Goal: Task Accomplishment & Management: Use online tool/utility

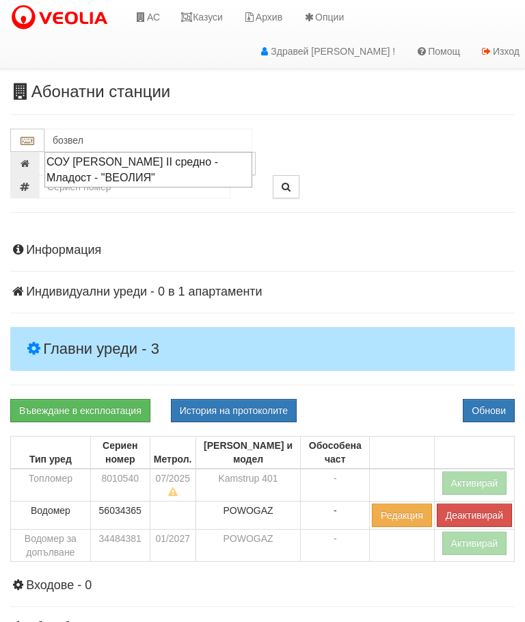
click at [132, 157] on div "СОУ [PERSON_NAME] II средно - Младост - "ВЕОЛИЯ"" at bounding box center [149, 169] width 204 height 31
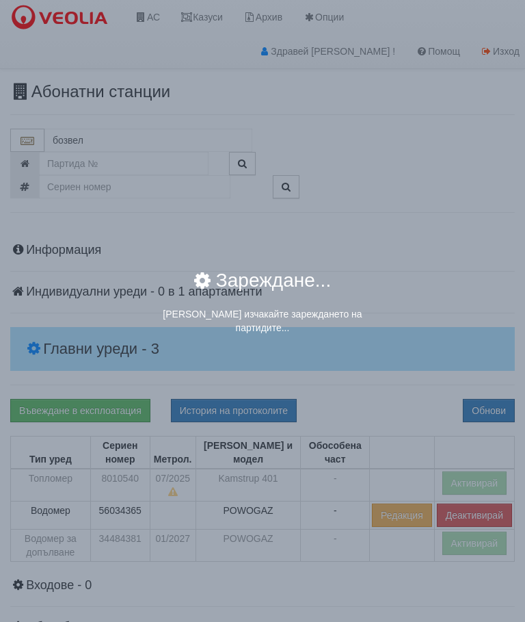
type input "СОУ [PERSON_NAME] II средно - Младост - "ВЕОЛИЯ""
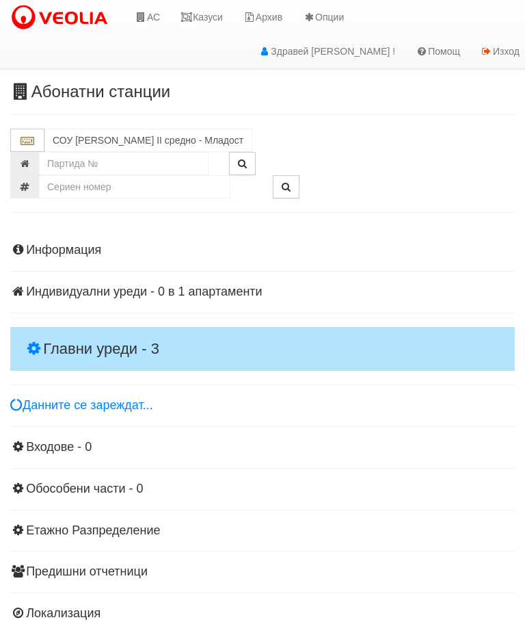
click at [103, 330] on h4 "Главни уреди - 3" at bounding box center [262, 349] width 505 height 44
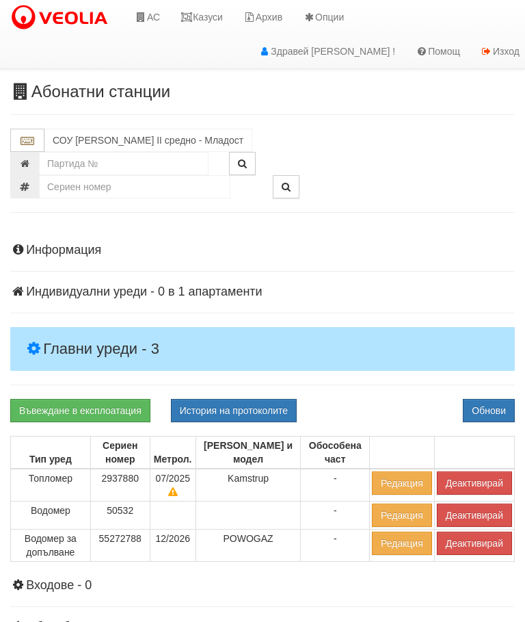
click at [463, 542] on button "Деактивирай" at bounding box center [474, 542] width 75 height 23
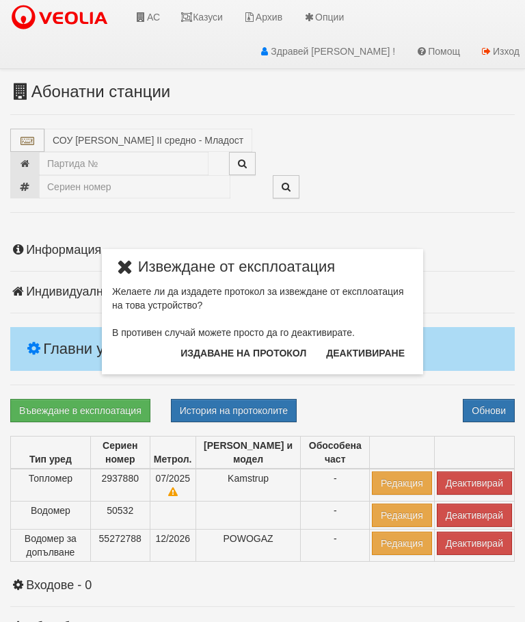
click at [248, 352] on button "Издаване на протокол" at bounding box center [243, 353] width 142 height 22
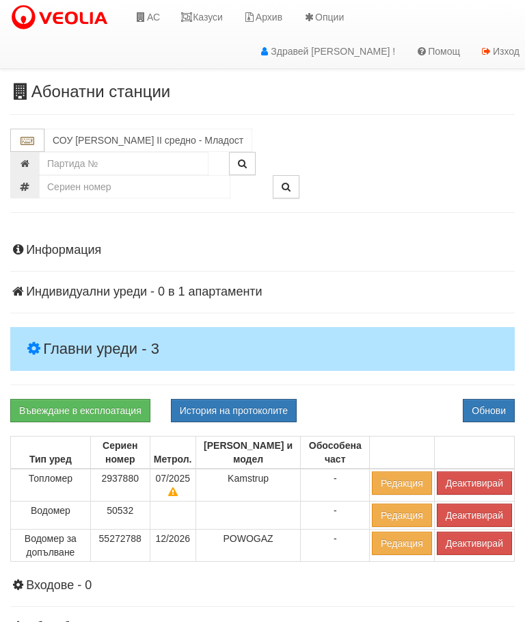
click at [396, 389] on div "Информация Параметри Брой Апартаменти: 1 Ползватели 08/2025 0 %" at bounding box center [262, 499] width 505 height 546
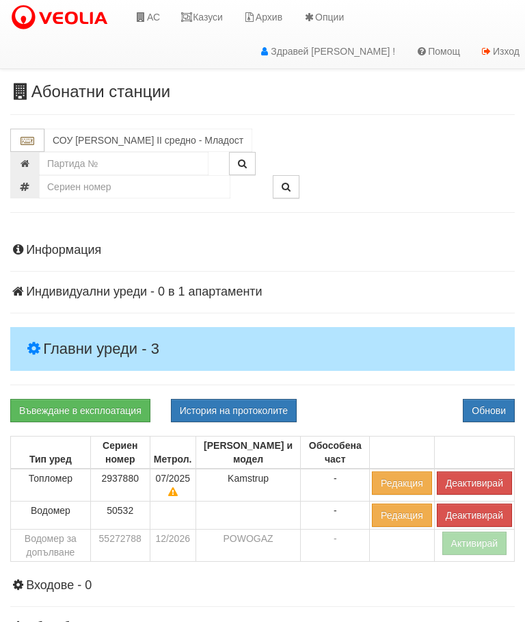
click at [465, 474] on button "Деактивирай" at bounding box center [474, 482] width 75 height 23
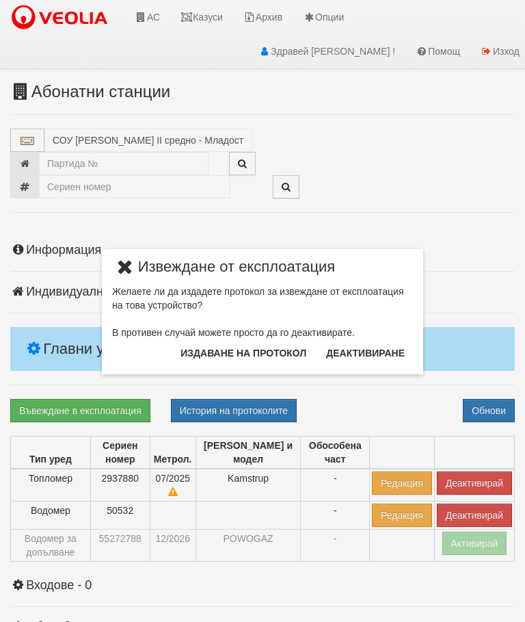
click at [258, 350] on button "Издаване на протокол" at bounding box center [243, 353] width 142 height 22
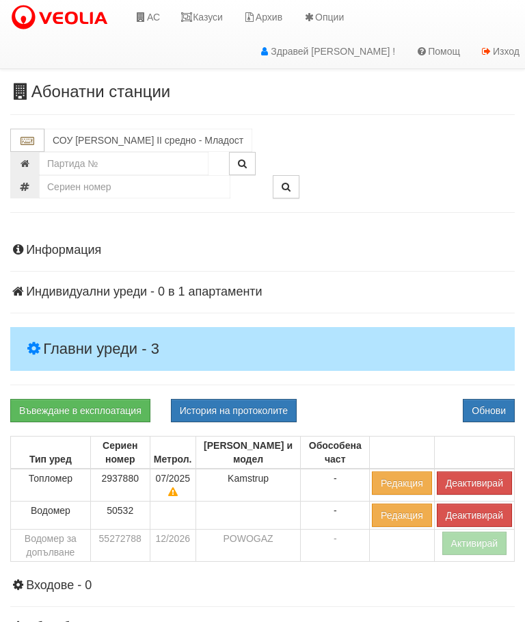
click at [378, 402] on div "Въвеждане в експлоатация История на протоколите Обнови" at bounding box center [262, 410] width 525 height 23
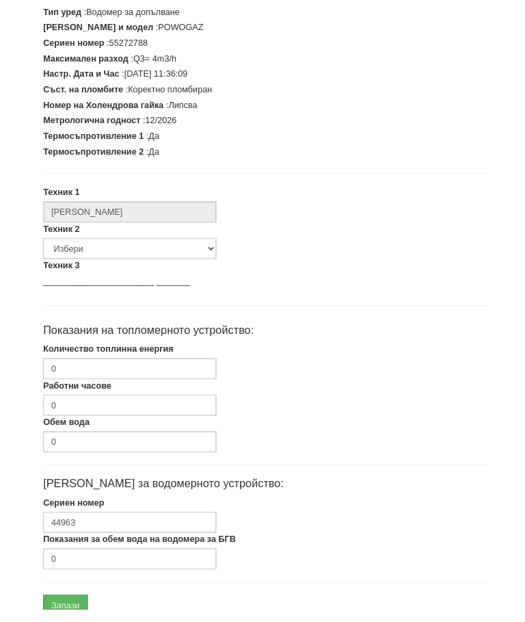
scroll to position [347, 0]
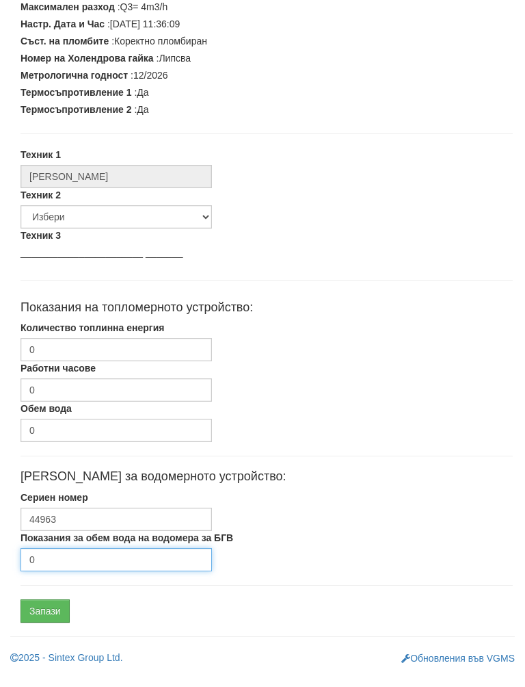
click at [101, 561] on input "0" at bounding box center [116, 572] width 191 height 23
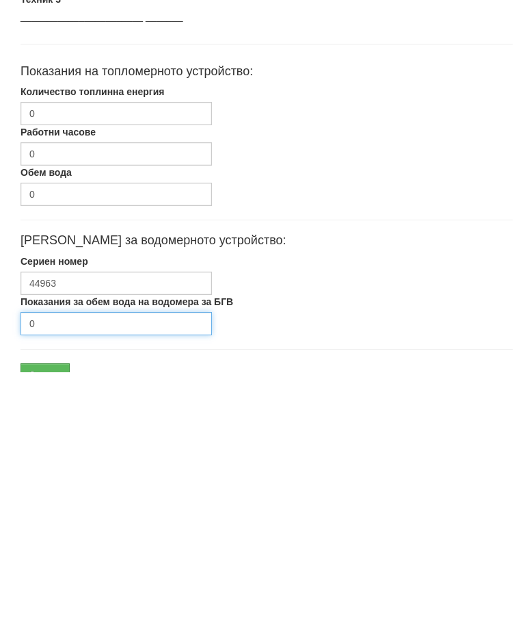
scroll to position [412, 0]
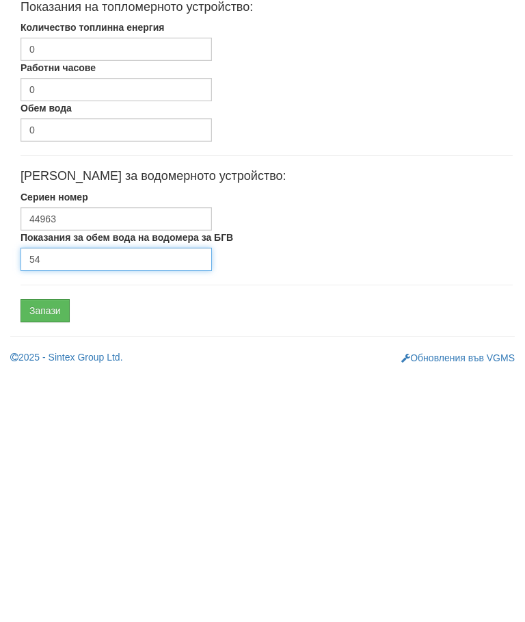
type input "54"
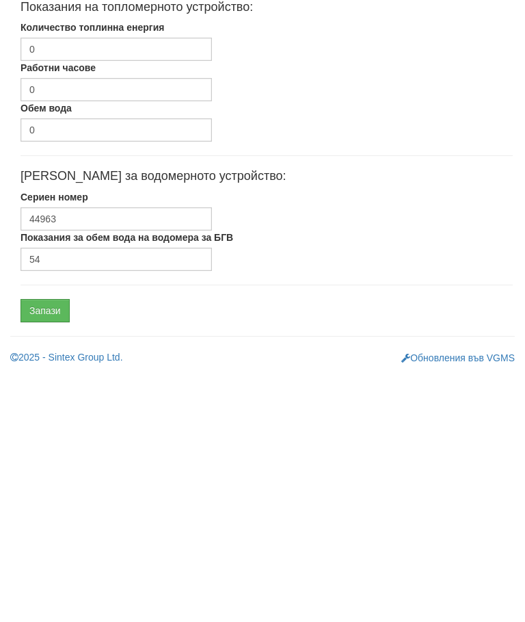
click at [53, 548] on input "Запази" at bounding box center [45, 559] width 49 height 23
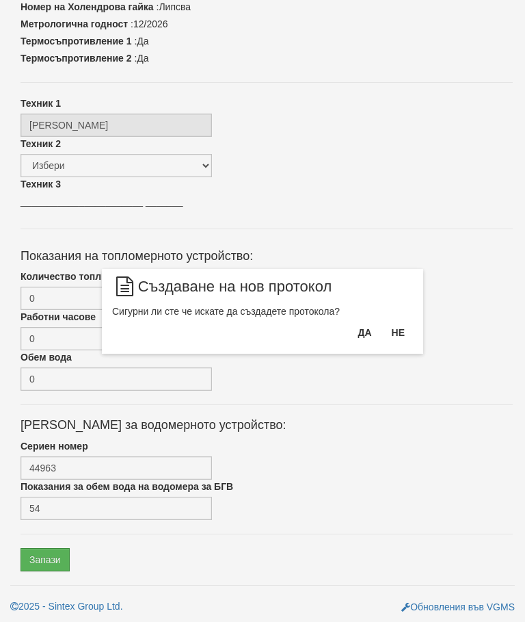
click at [357, 326] on button "Да" at bounding box center [364, 332] width 30 height 22
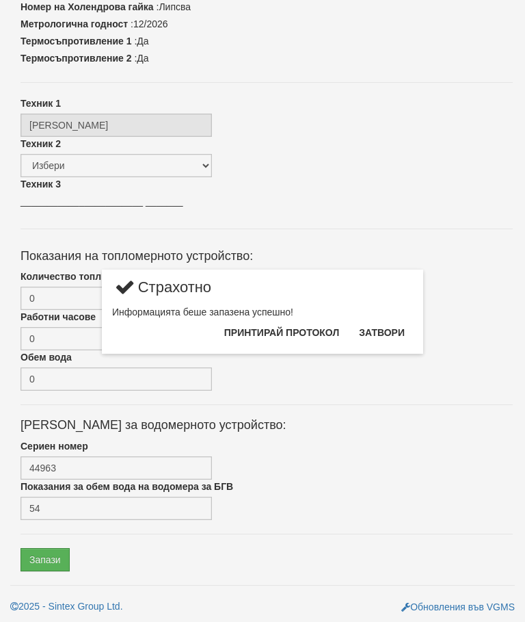
click at [384, 327] on button "Затвори" at bounding box center [382, 332] width 62 height 22
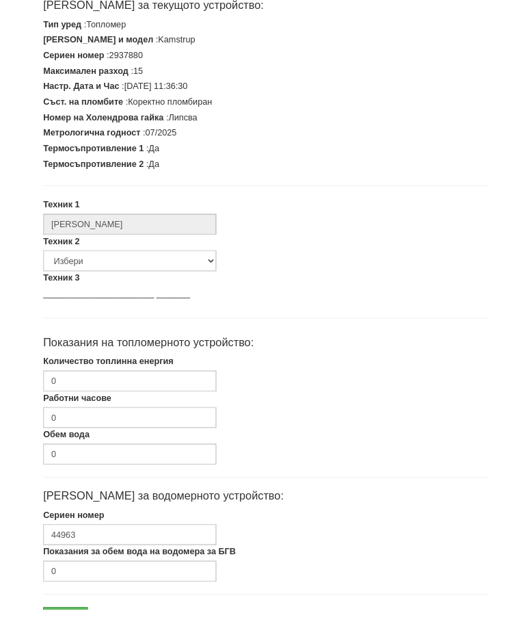
scroll to position [347, 0]
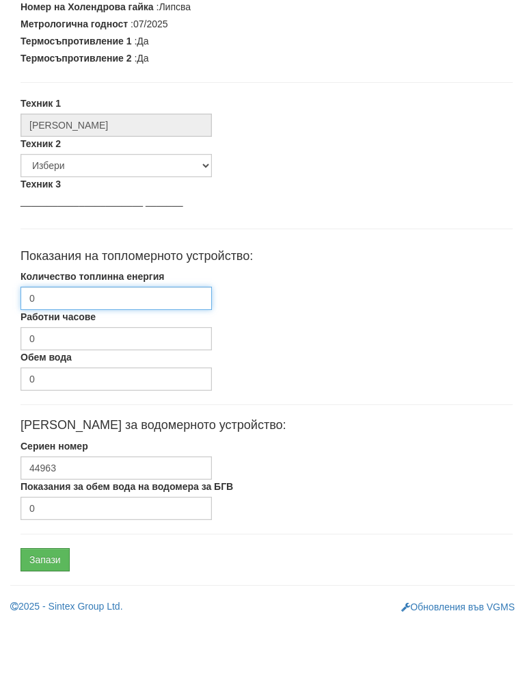
click at [129, 352] on input "0" at bounding box center [116, 363] width 191 height 23
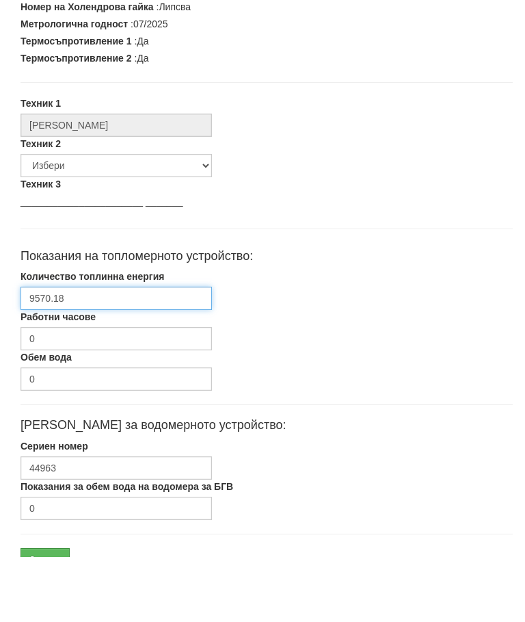
scroll to position [412, 0]
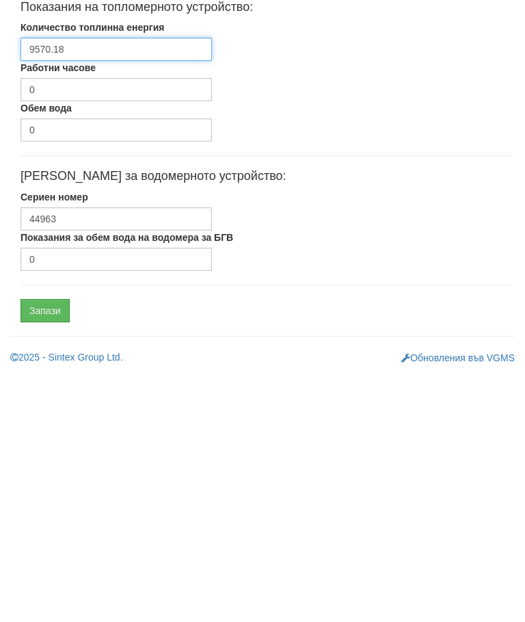
type input "9570.18"
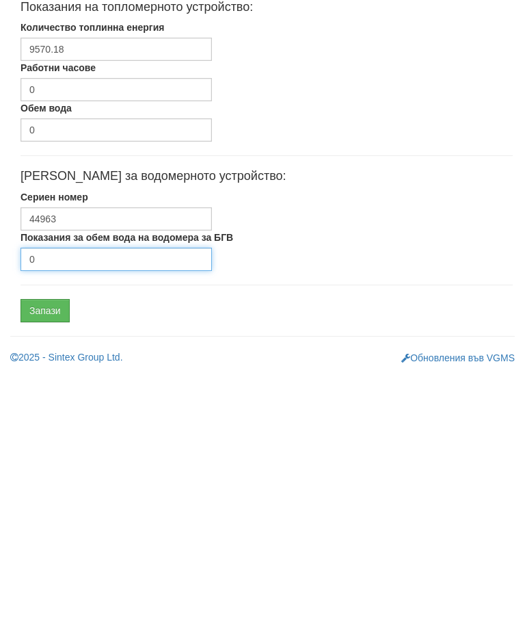
click at [111, 497] on input "0" at bounding box center [116, 508] width 191 height 23
type input "1769"
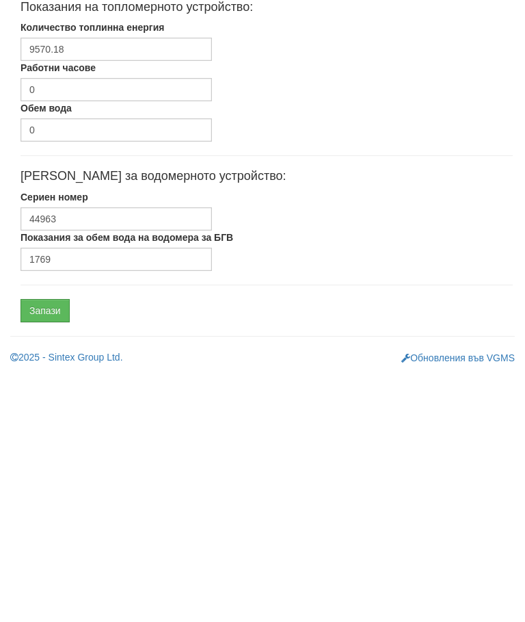
click at [54, 548] on input "Запази" at bounding box center [45, 559] width 49 height 23
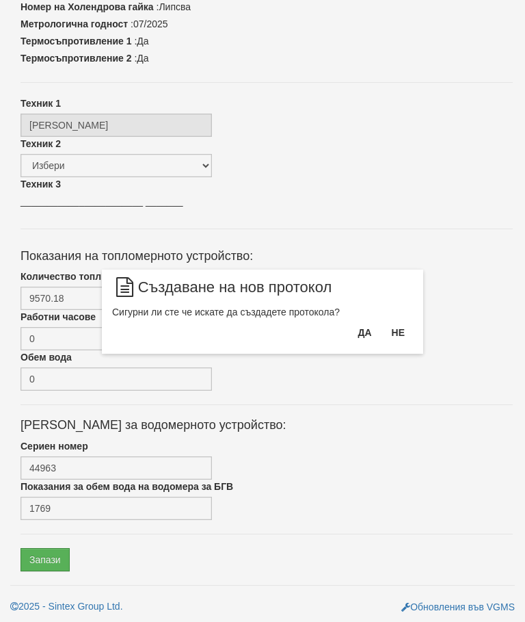
click at [358, 334] on button "Да" at bounding box center [364, 332] width 30 height 22
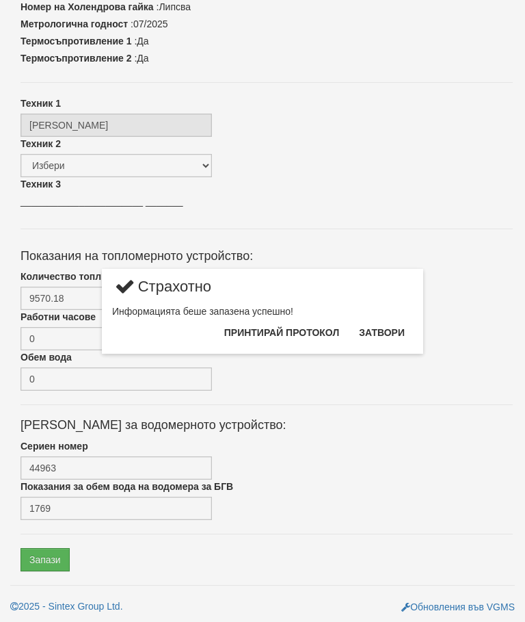
click at [385, 331] on button "Затвори" at bounding box center [382, 332] width 62 height 22
